Goal: Find contact information: Find contact information

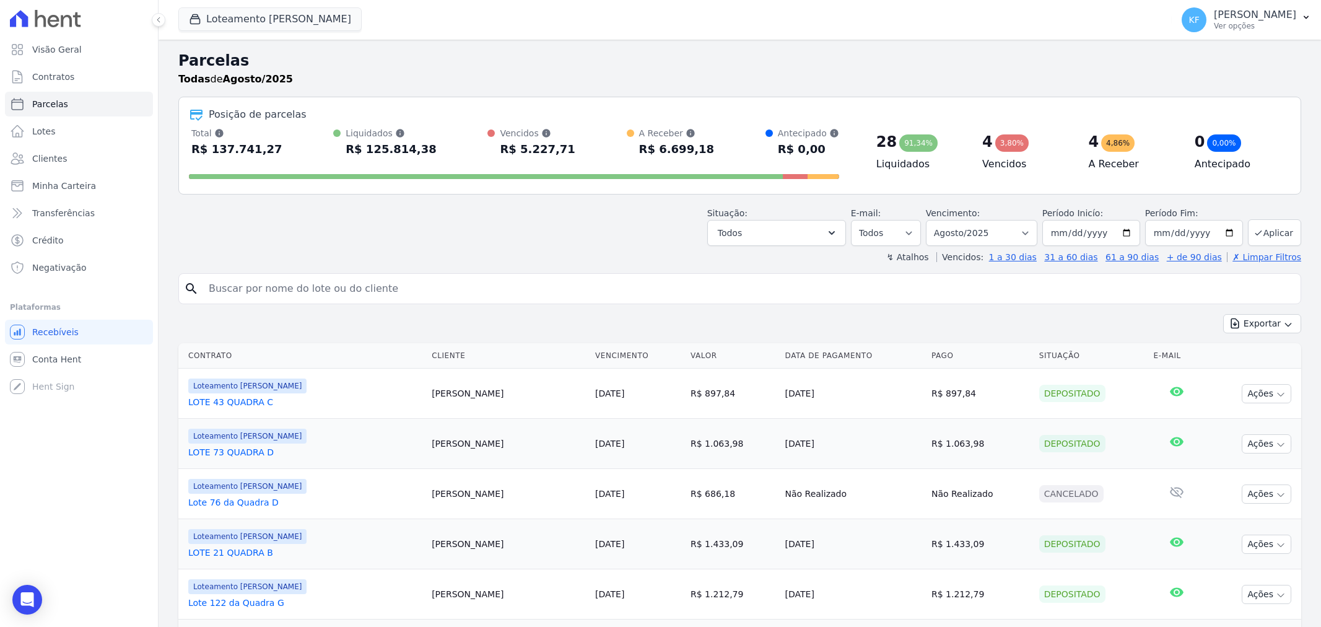
select select
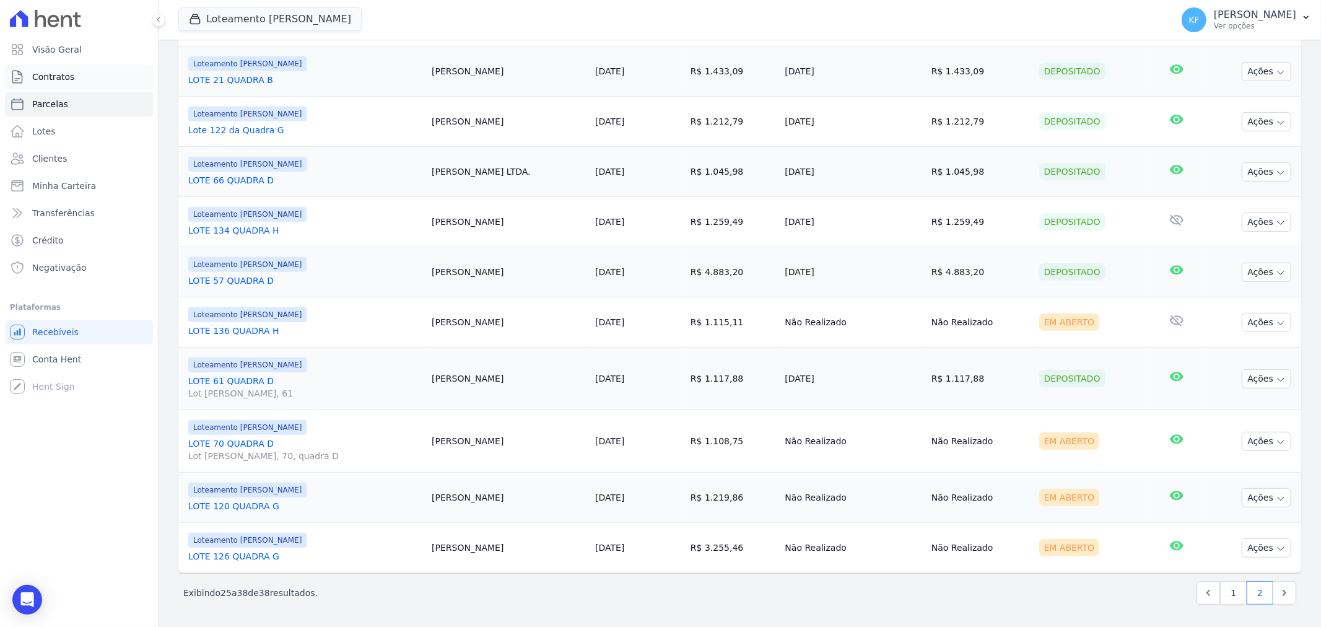
click at [56, 75] on span "Contratos" at bounding box center [53, 77] width 42 height 12
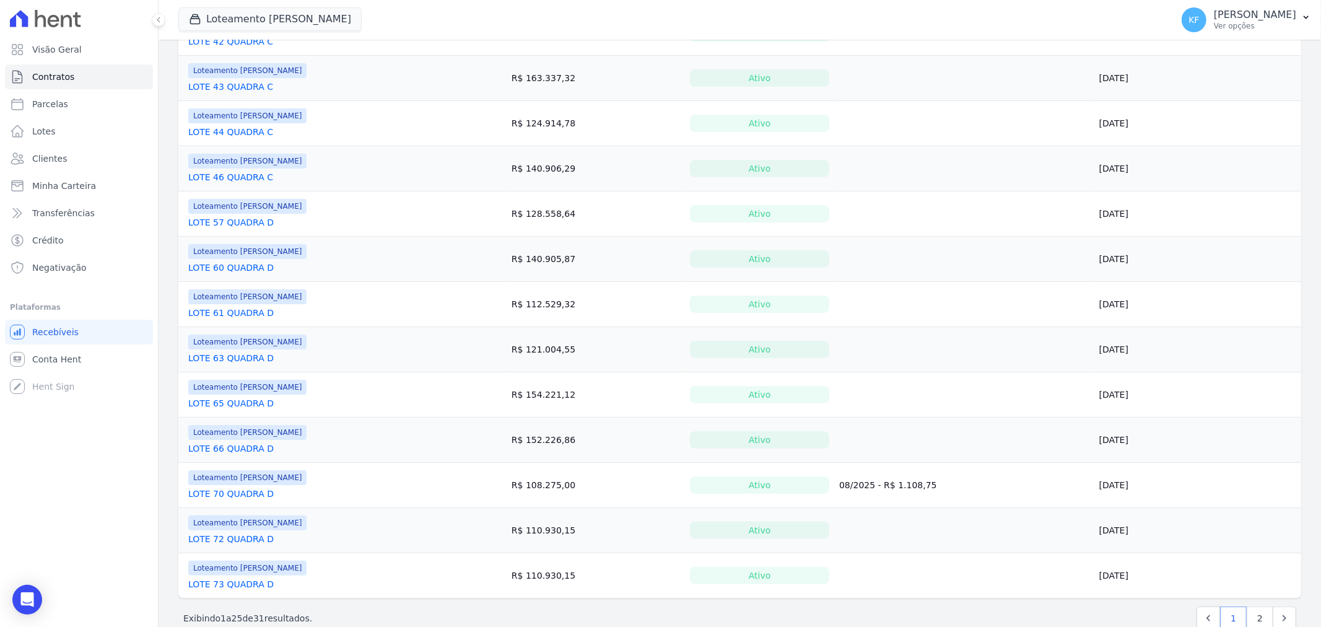
scroll to position [757, 0]
click at [214, 221] on link "LOTE 57 QUADRA D" at bounding box center [230, 222] width 85 height 12
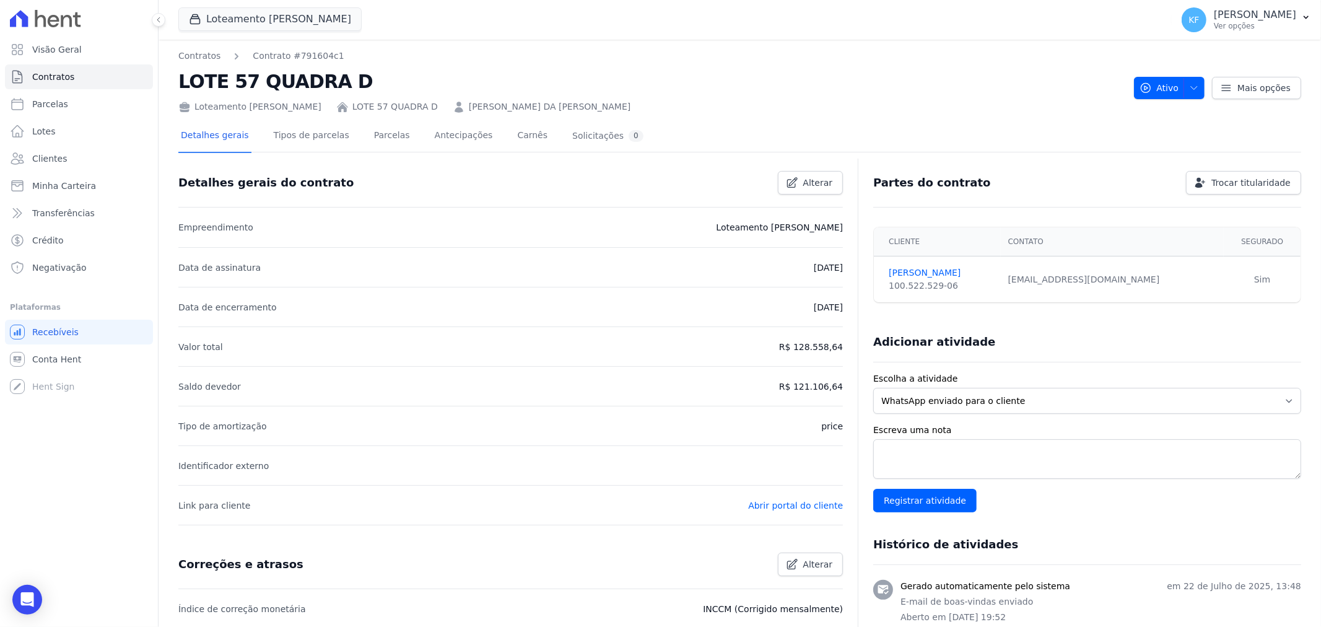
drag, startPoint x: 1016, startPoint y: 277, endPoint x: 1106, endPoint y: 279, distance: 89.8
click at [1106, 279] on td "[EMAIL_ADDRESS][DOMAIN_NAME]" at bounding box center [1113, 279] width 224 height 46
copy div "[EMAIL_ADDRESS][DOMAIN_NAME]"
click at [388, 129] on link "Parcelas" at bounding box center [392, 136] width 41 height 33
